Goal: Obtain resource: Obtain resource

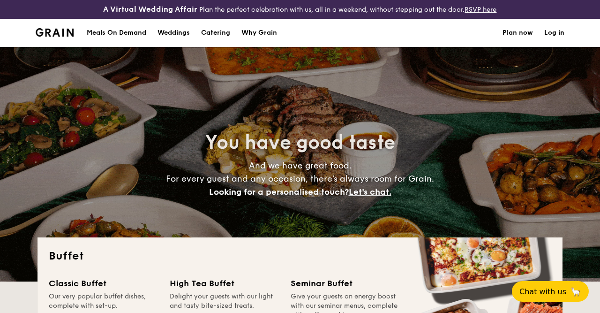
select select
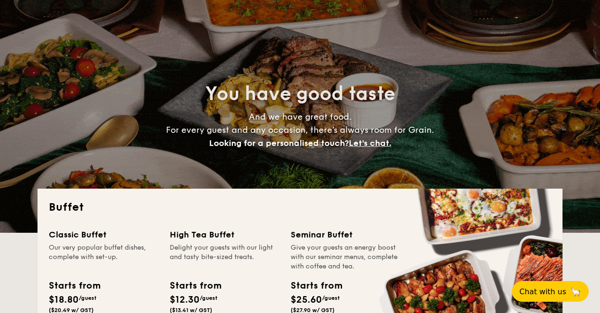
scroll to position [49, 0]
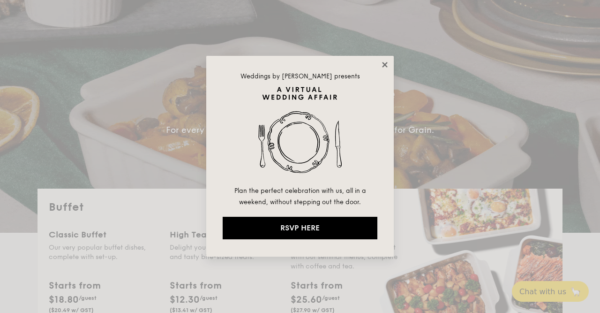
click at [389, 64] on icon at bounding box center [385, 65] width 8 height 8
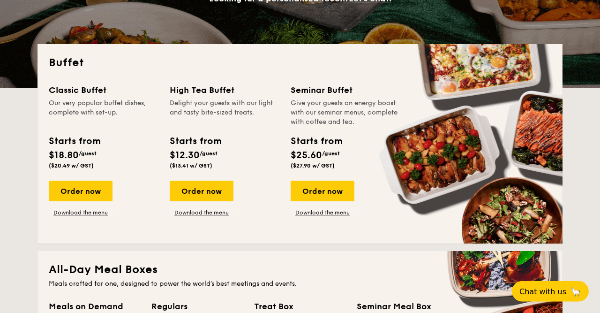
scroll to position [195, 0]
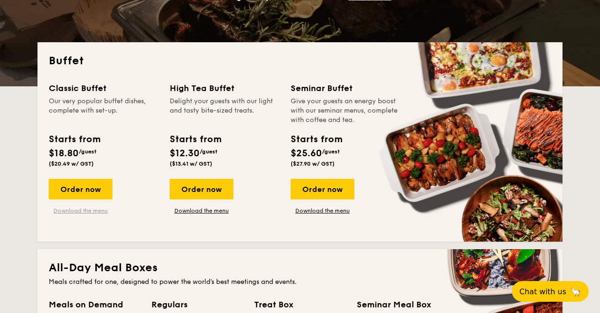
click at [99, 208] on link "Download the menu" at bounding box center [81, 211] width 64 height 8
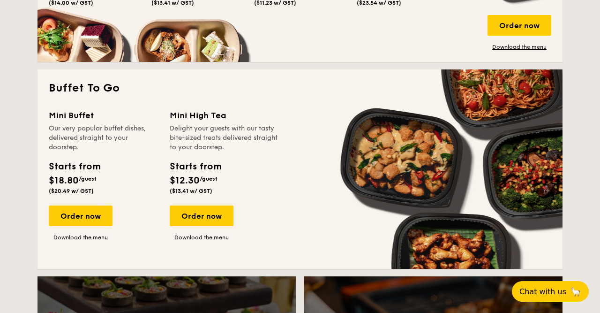
scroll to position [585, 0]
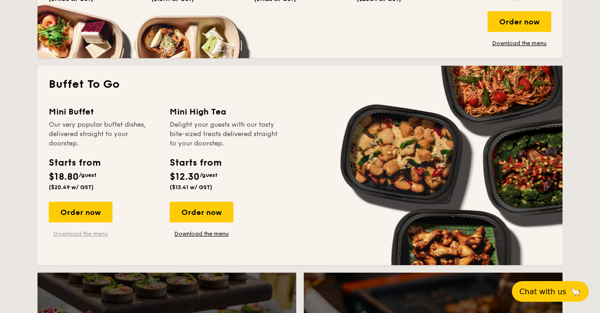
click at [82, 237] on link "Download the menu" at bounding box center [81, 234] width 64 height 8
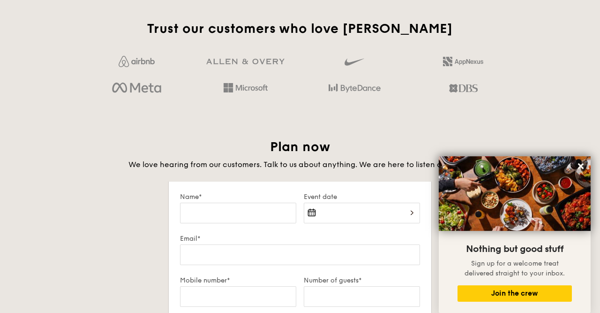
scroll to position [1512, 0]
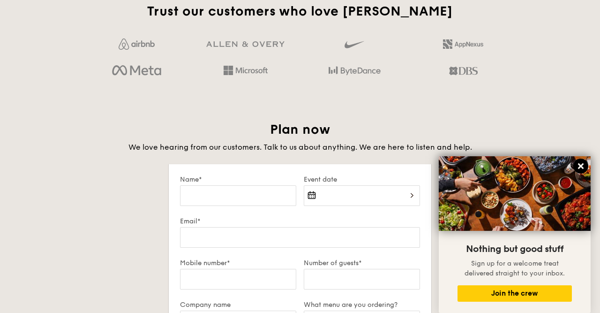
click at [582, 164] on icon at bounding box center [581, 166] width 8 height 8
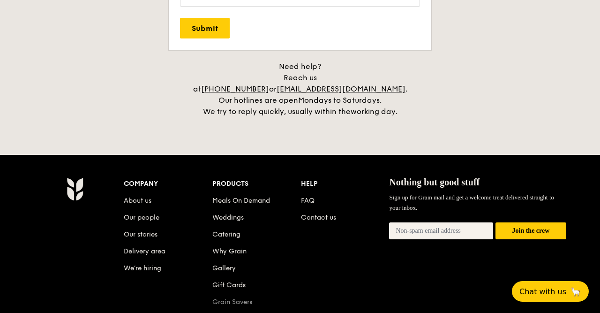
scroll to position [2057, 0]
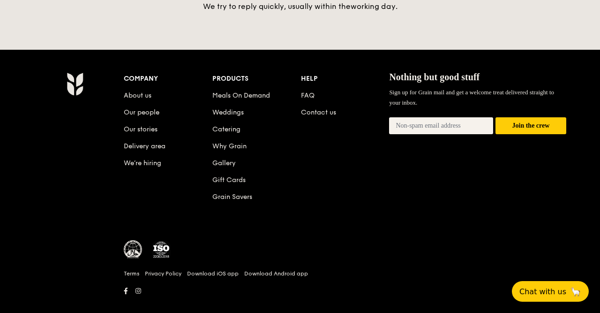
click at [237, 187] on li "Grain Savers" at bounding box center [257, 195] width 89 height 17
click at [241, 193] on link "Grain Savers" at bounding box center [233, 197] width 40 height 8
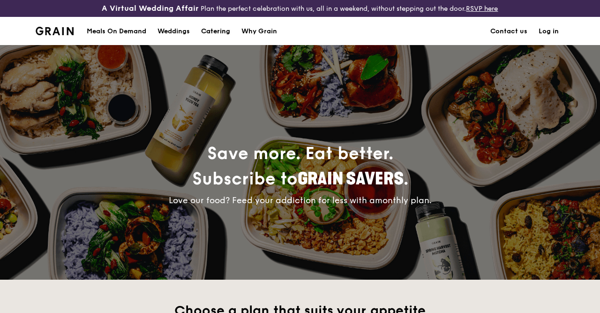
click at [212, 33] on div "Catering" at bounding box center [215, 31] width 29 height 28
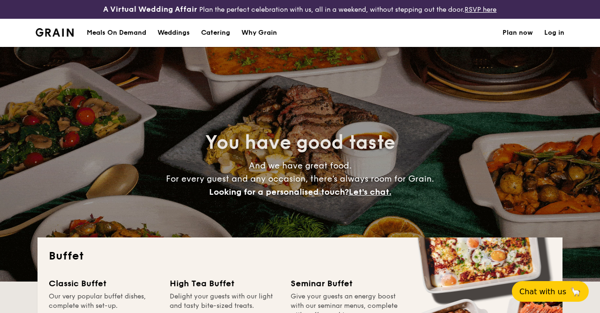
select select
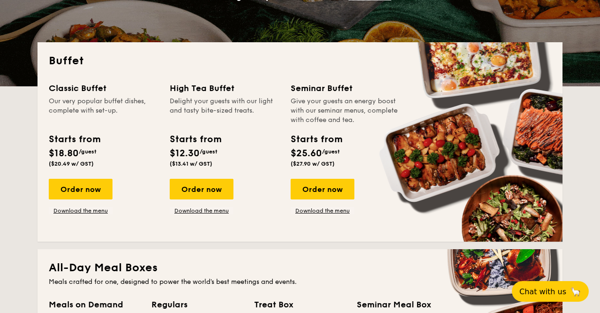
scroll to position [195, 0]
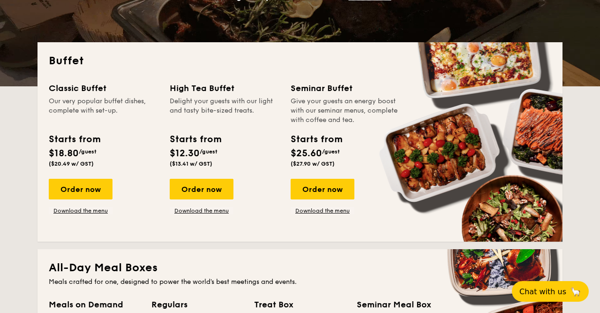
drag, startPoint x: 245, startPoint y: 114, endPoint x: 209, endPoint y: 104, distance: 37.4
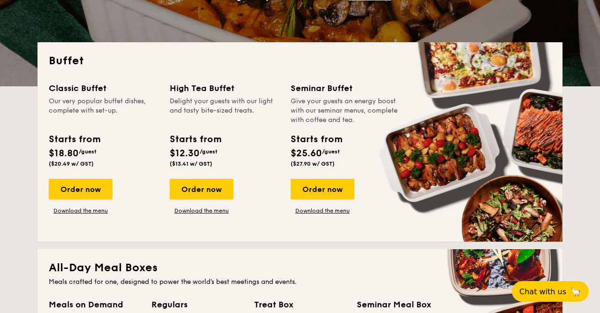
click at [209, 104] on div "Delight your guests with our light and tasty bite-sized treats." at bounding box center [225, 111] width 110 height 28
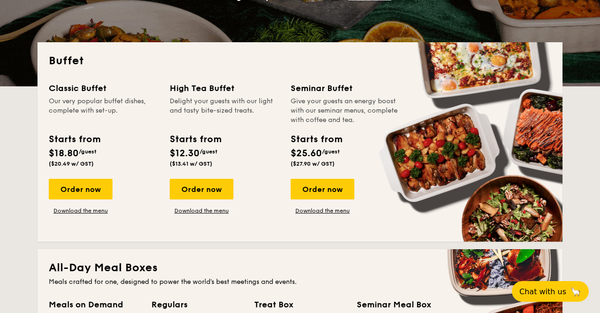
click at [209, 104] on div "Delight your guests with our light and tasty bite-sized treats." at bounding box center [225, 111] width 110 height 28
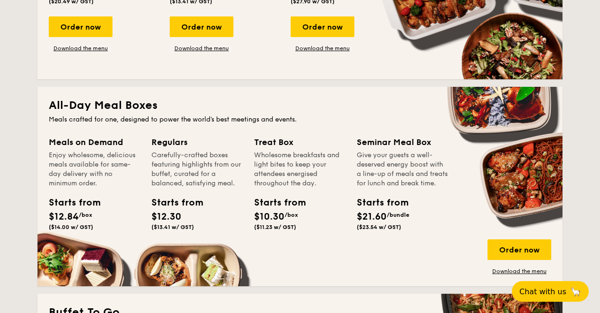
scroll to position [342, 0]
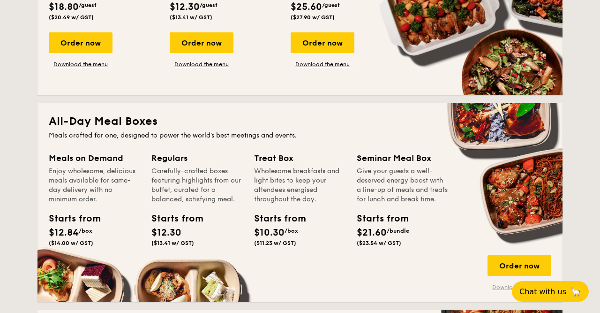
click at [498, 287] on link "Download the menu" at bounding box center [520, 287] width 64 height 8
